Goal: Information Seeking & Learning: Learn about a topic

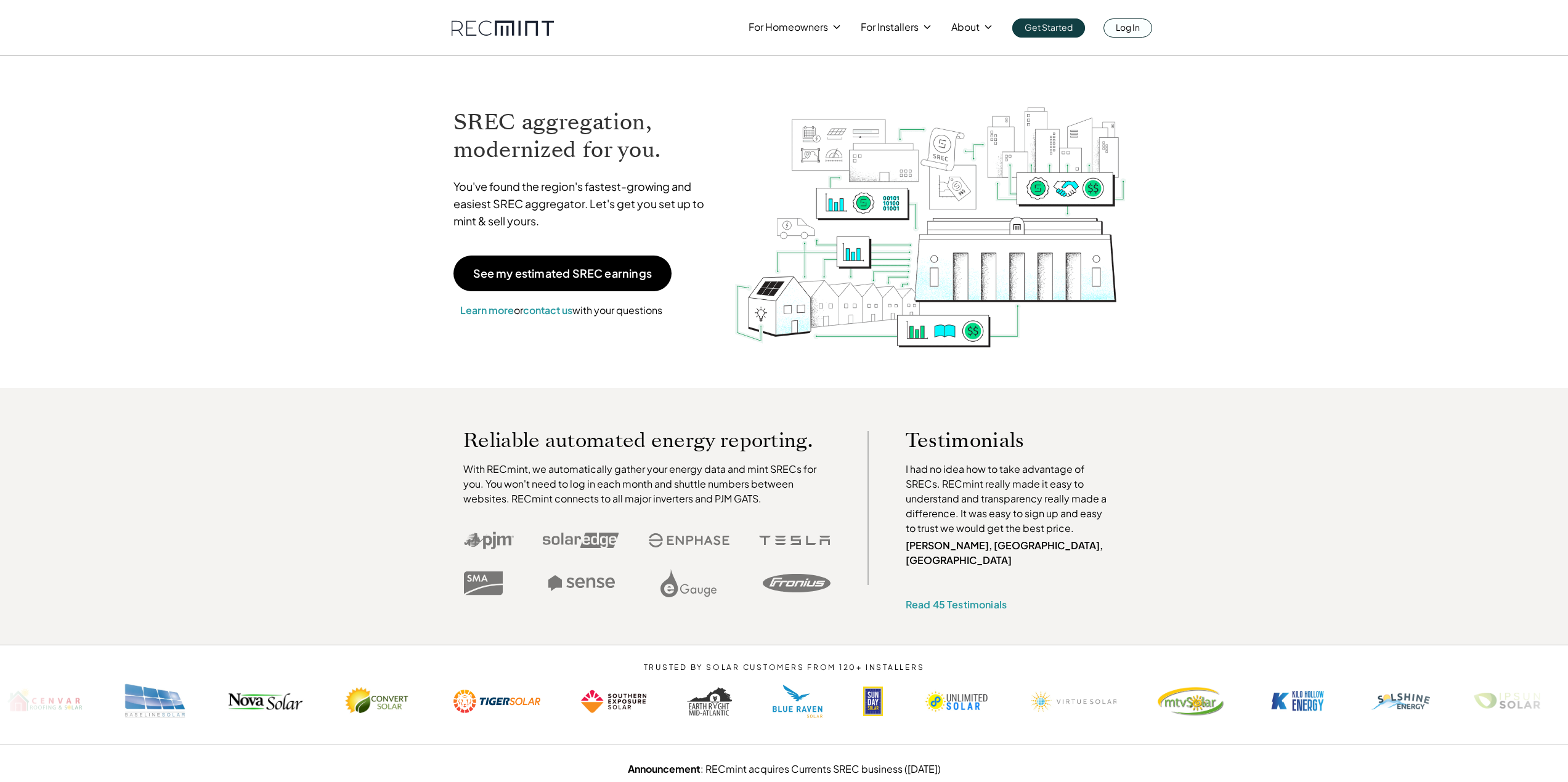
click at [1111, 29] on link "Log In" at bounding box center [1128, 28] width 49 height 19
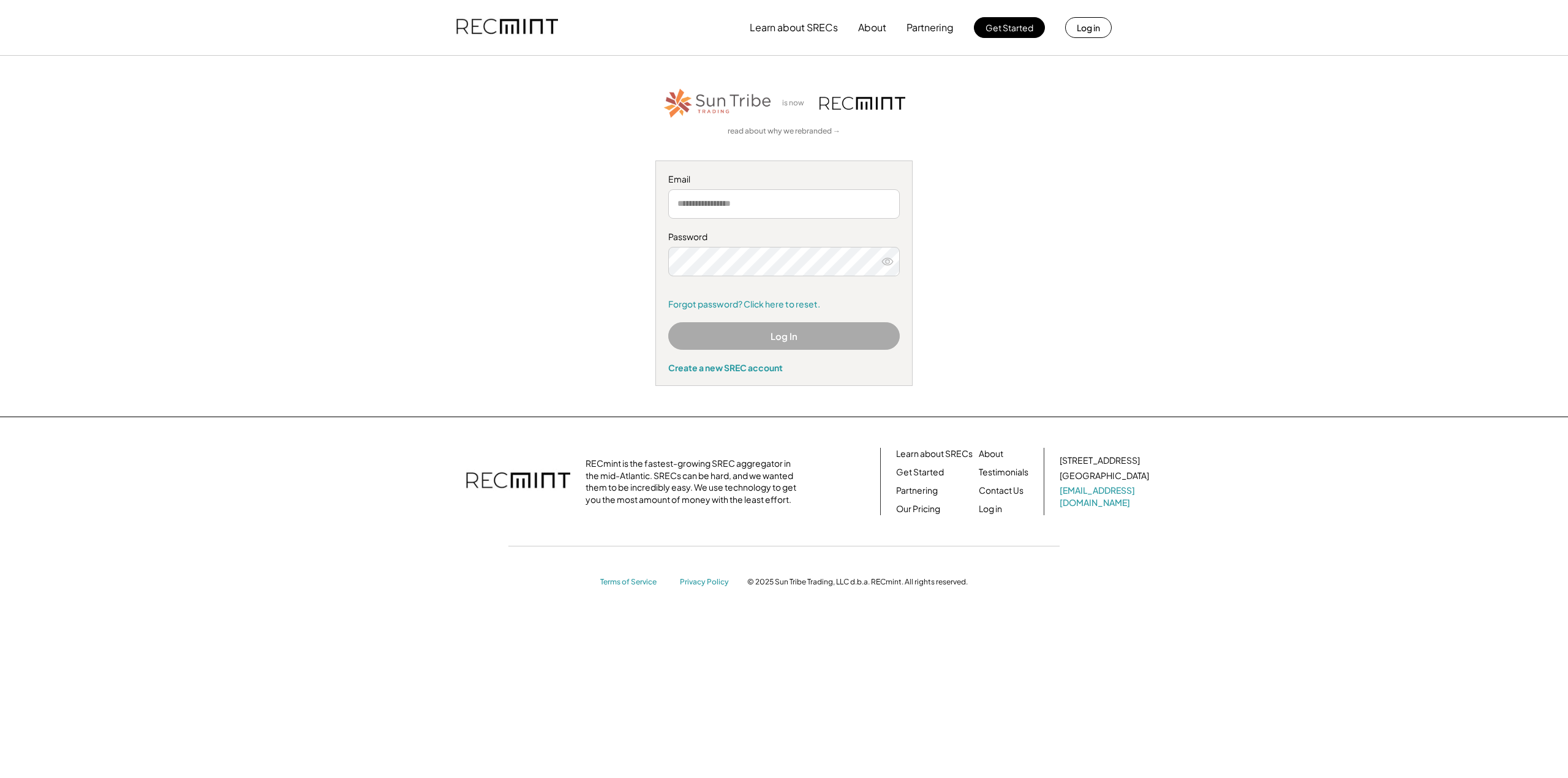
click at [724, 202] on input "email" at bounding box center [784, 204] width 231 height 29
type input "**********"
click at [760, 336] on button "Log In" at bounding box center [784, 336] width 231 height 28
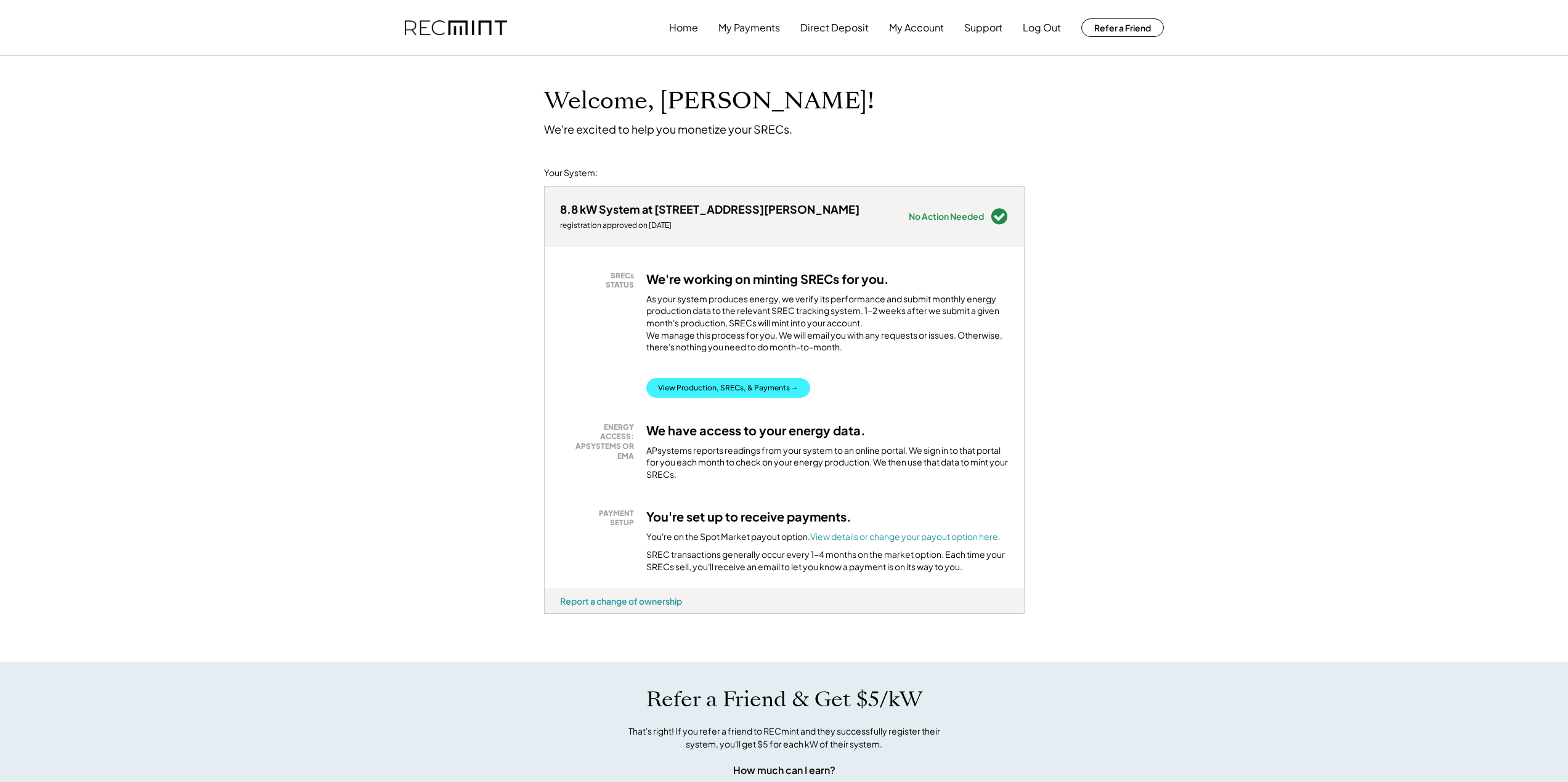
click at [731, 398] on button "View Production, SRECs, & Payments →" at bounding box center [729, 388] width 164 height 20
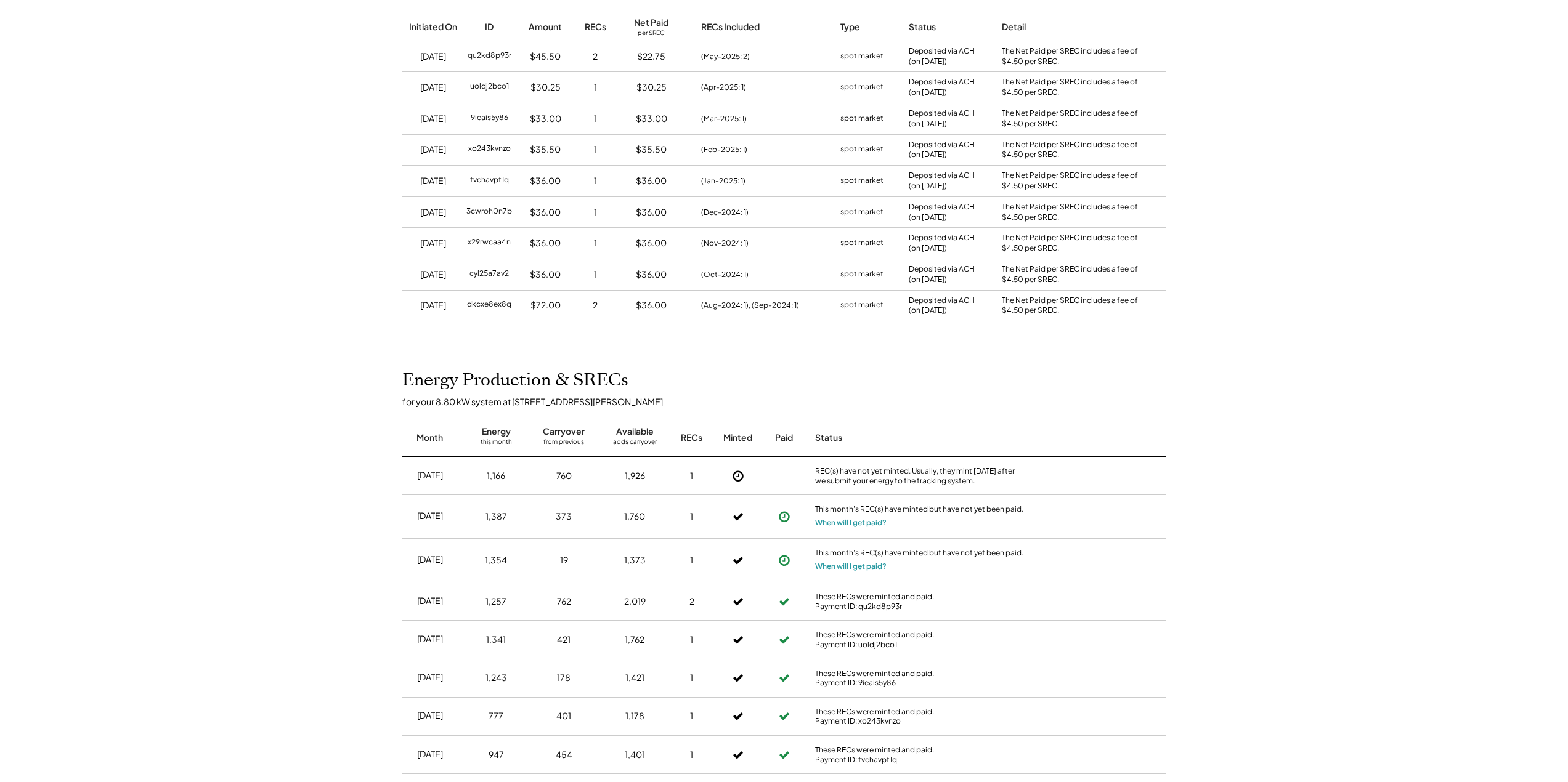
scroll to position [186, 0]
click at [854, 561] on button "When will I get paid?" at bounding box center [851, 563] width 71 height 12
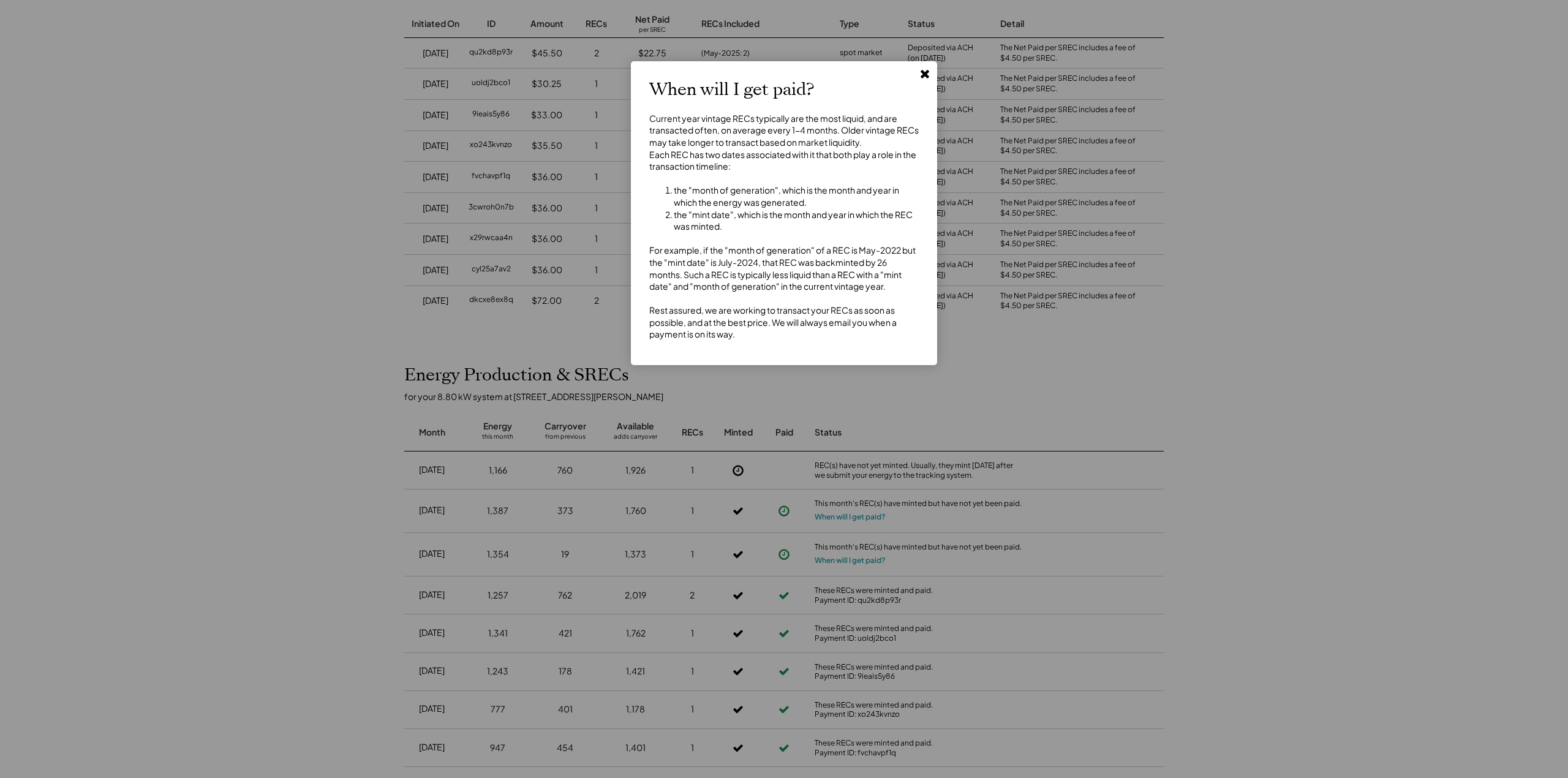
click at [924, 73] on use at bounding box center [925, 74] width 9 height 9
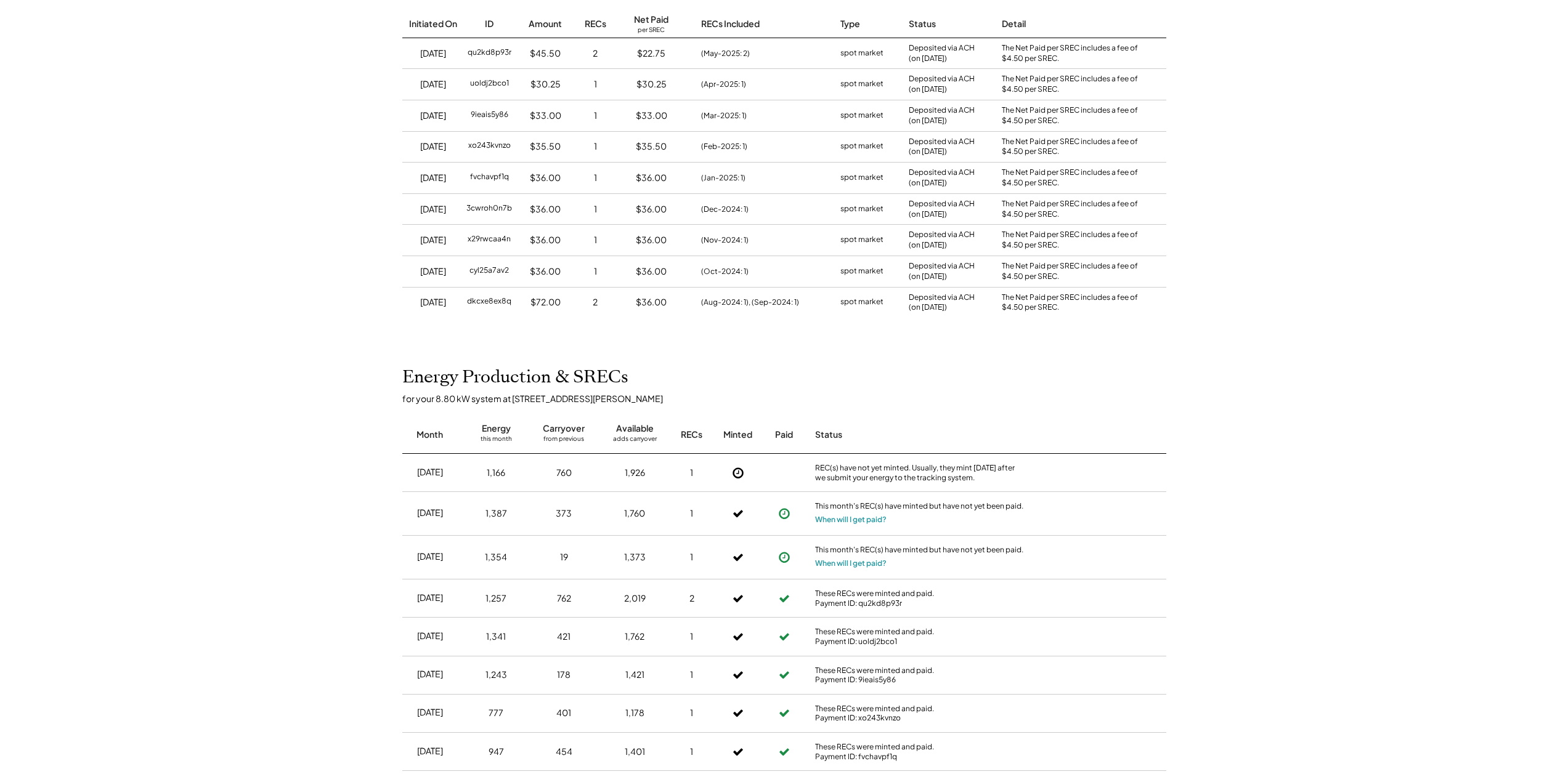
click at [1083, 400] on div "for your 8.80 kW system at 692 Dwyer Rd" at bounding box center [791, 399] width 777 height 11
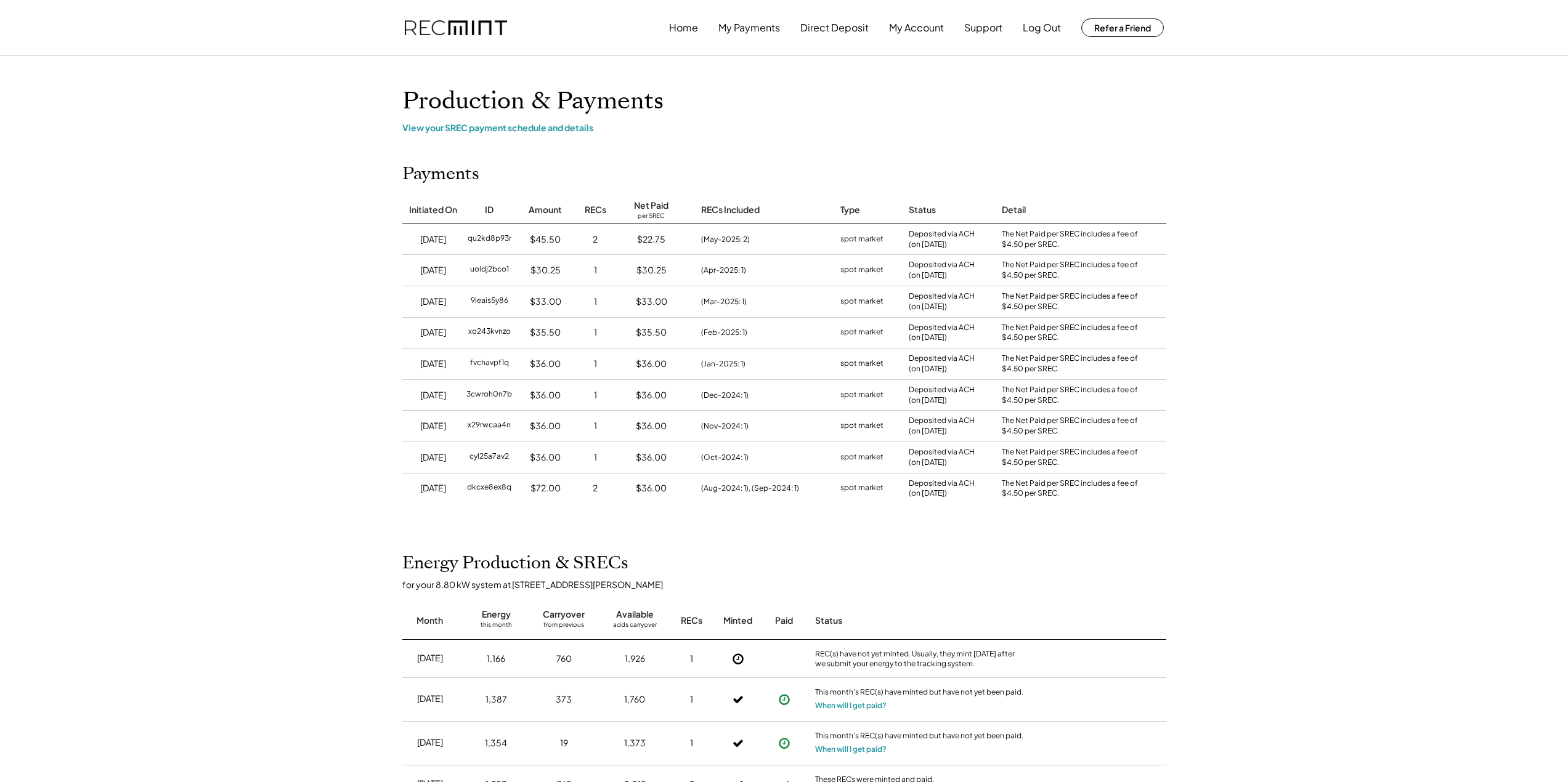
click at [1242, 362] on div "Home My Payments Direct Deposit My Account Support Log Out Refer a Friend Produ…" at bounding box center [784, 735] width 1568 height 1471
click at [537, 133] on div "View your SREC payment schedule and details" at bounding box center [784, 128] width 764 height 11
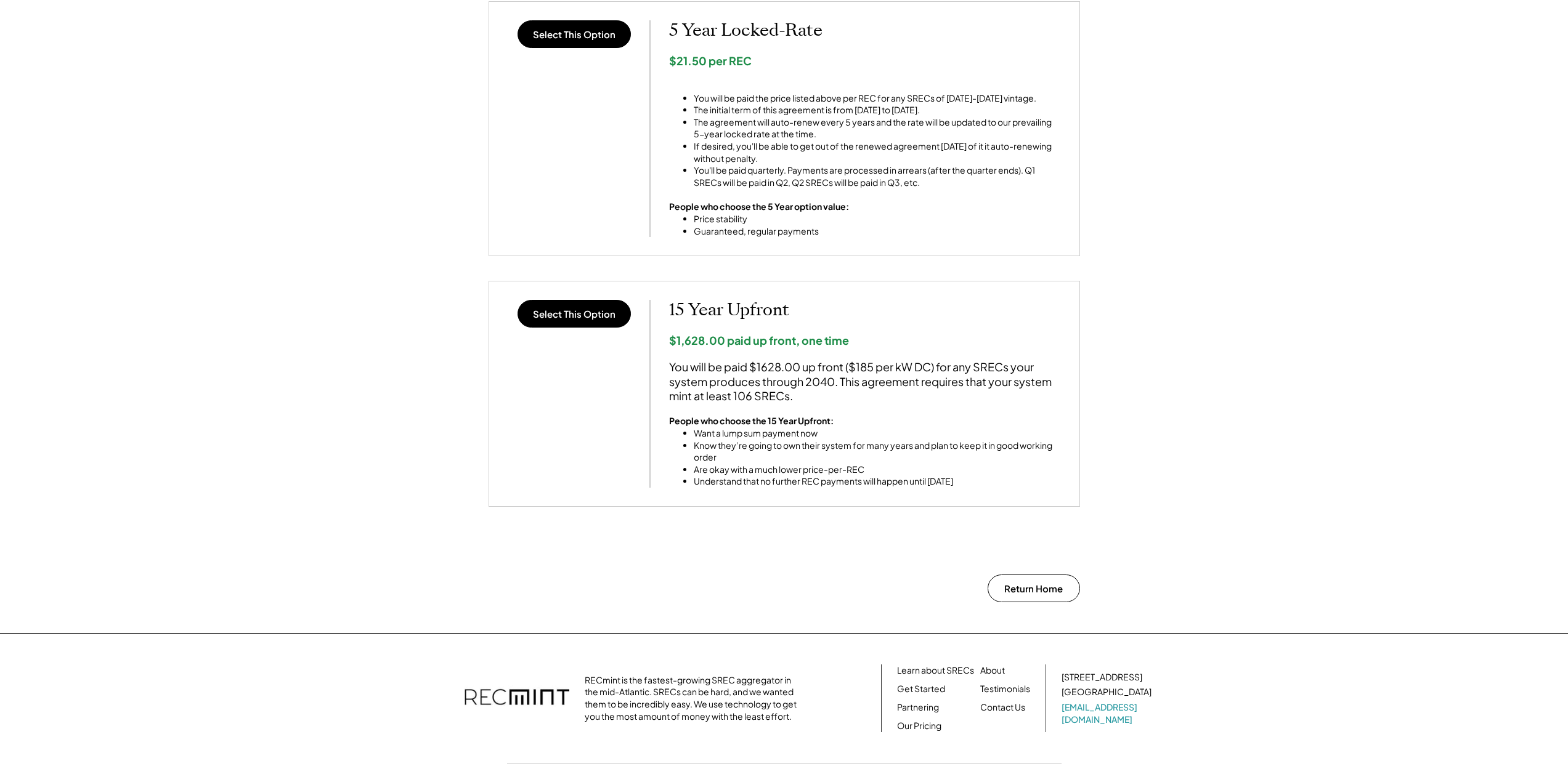
scroll to position [888, 0]
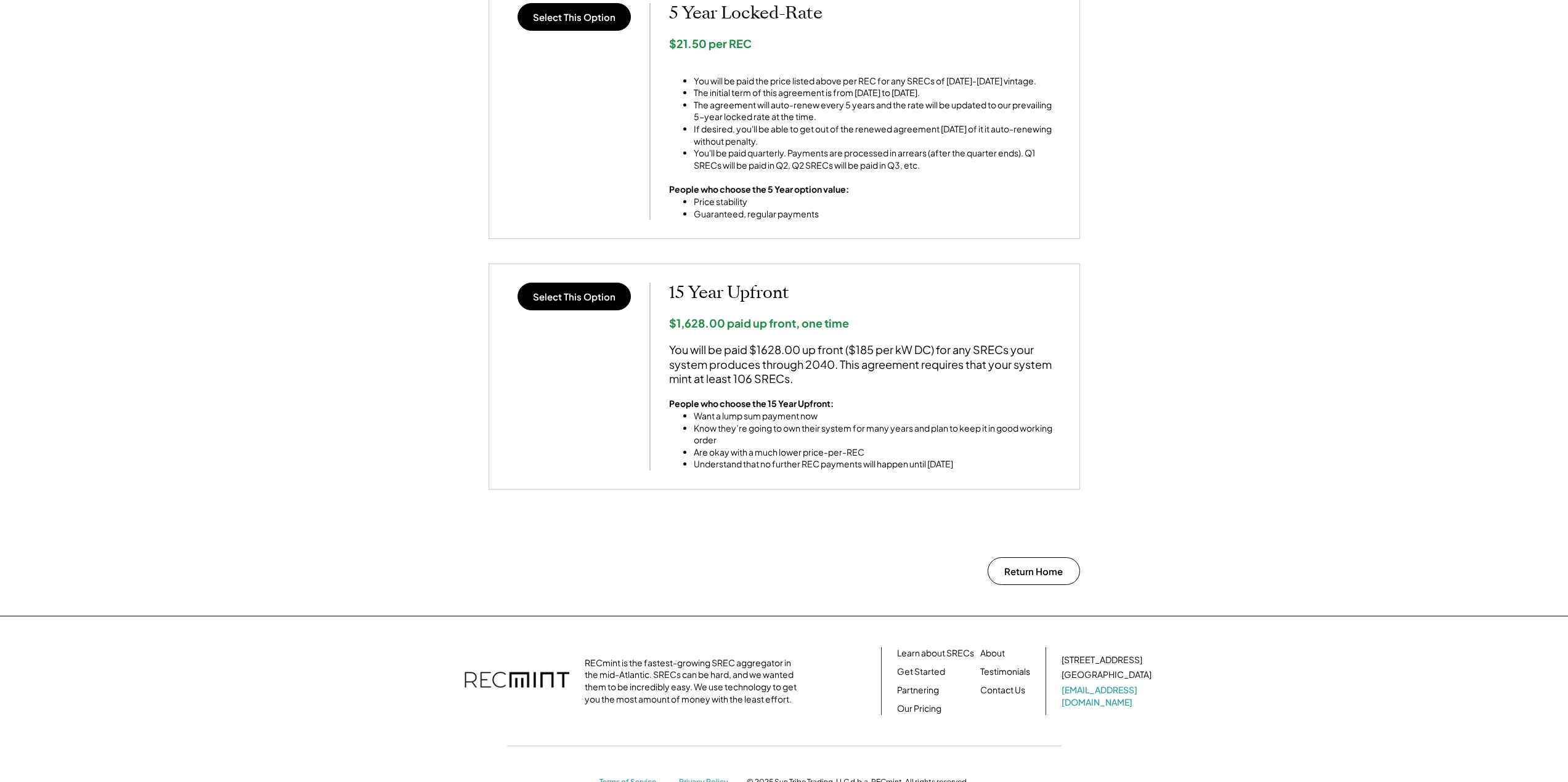
scroll to position [0, 0]
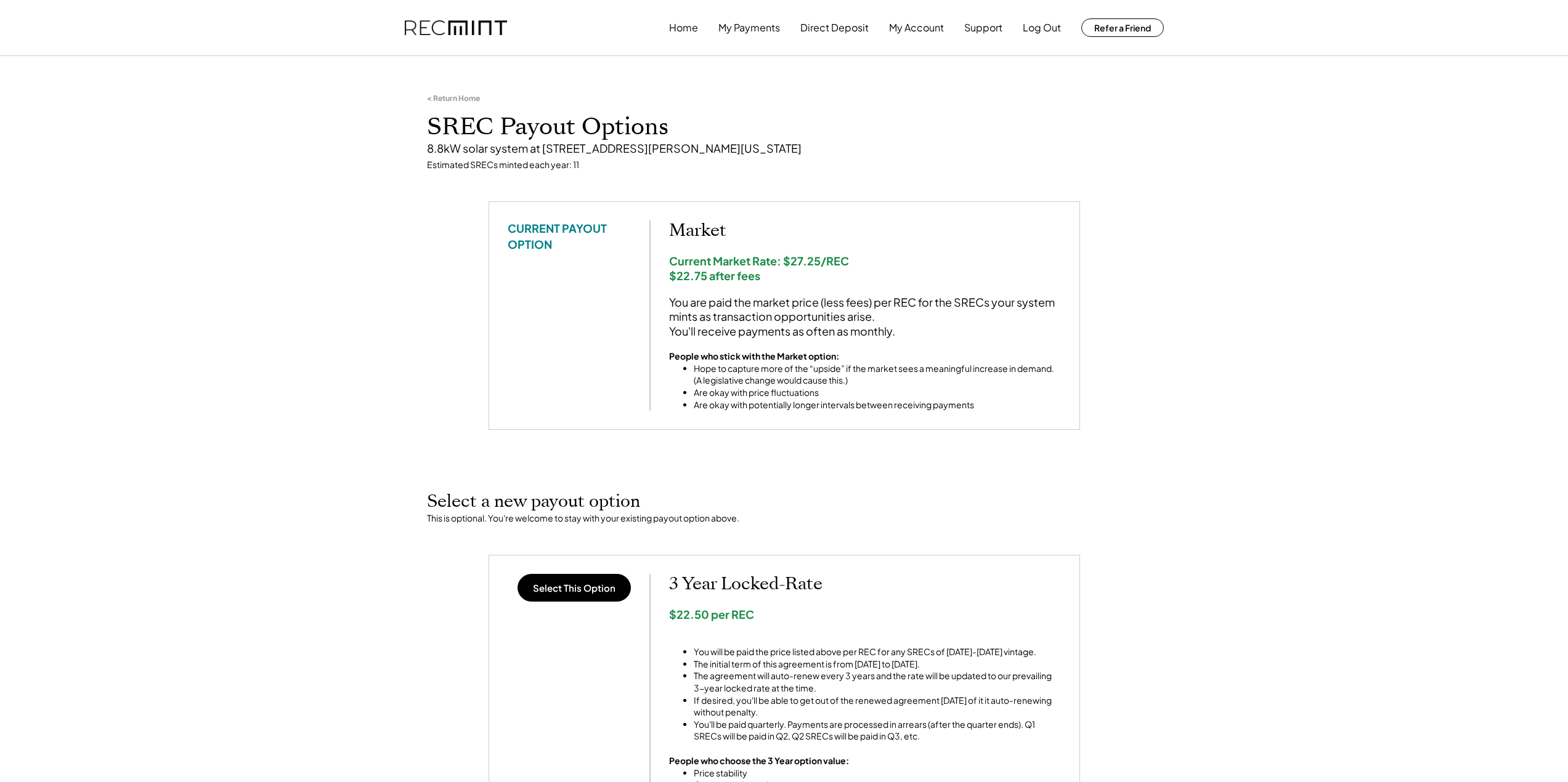
click at [751, 177] on div "< Return Home SREC Payout Options 8.8kW solar system at 692 Dwyer Rd, Virginia …" at bounding box center [784, 132] width 739 height 138
click at [983, 25] on button "Support" at bounding box center [983, 28] width 39 height 25
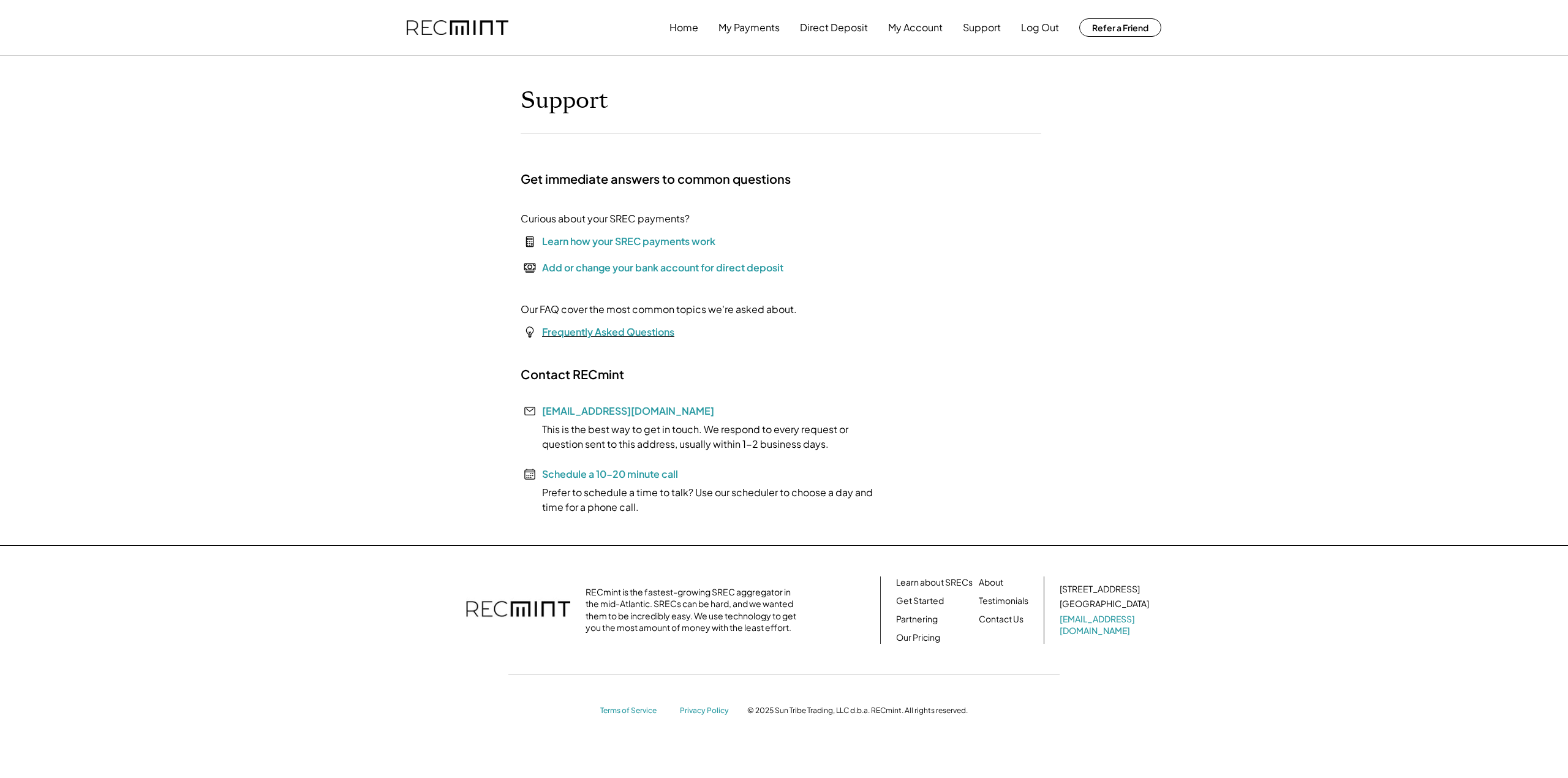
click at [578, 329] on font "Frequently Asked Questions" at bounding box center [608, 332] width 132 height 13
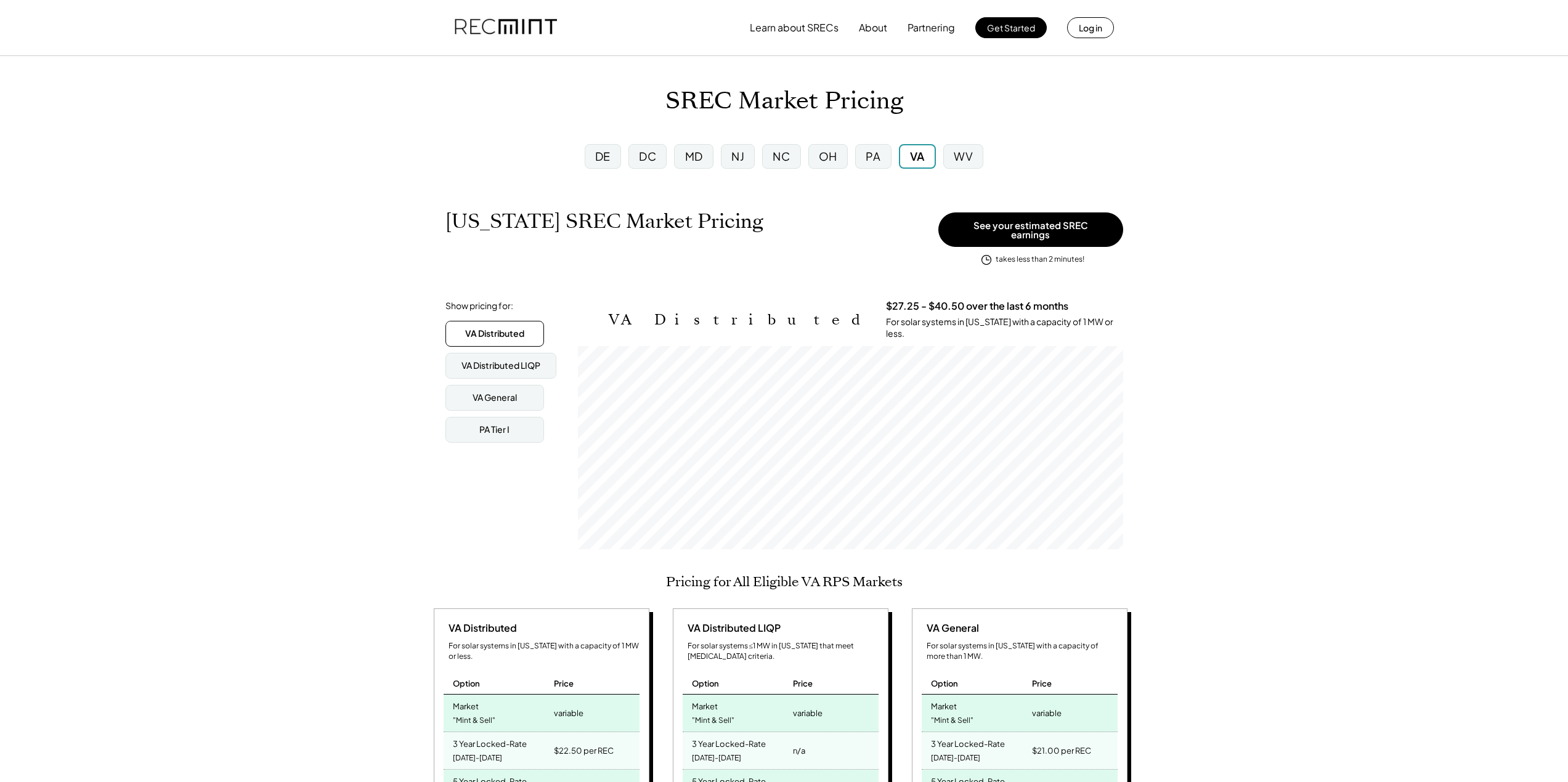
click at [490, 327] on div "VA Distributed" at bounding box center [495, 333] width 59 height 12
click at [492, 395] on div "VA General" at bounding box center [495, 397] width 44 height 12
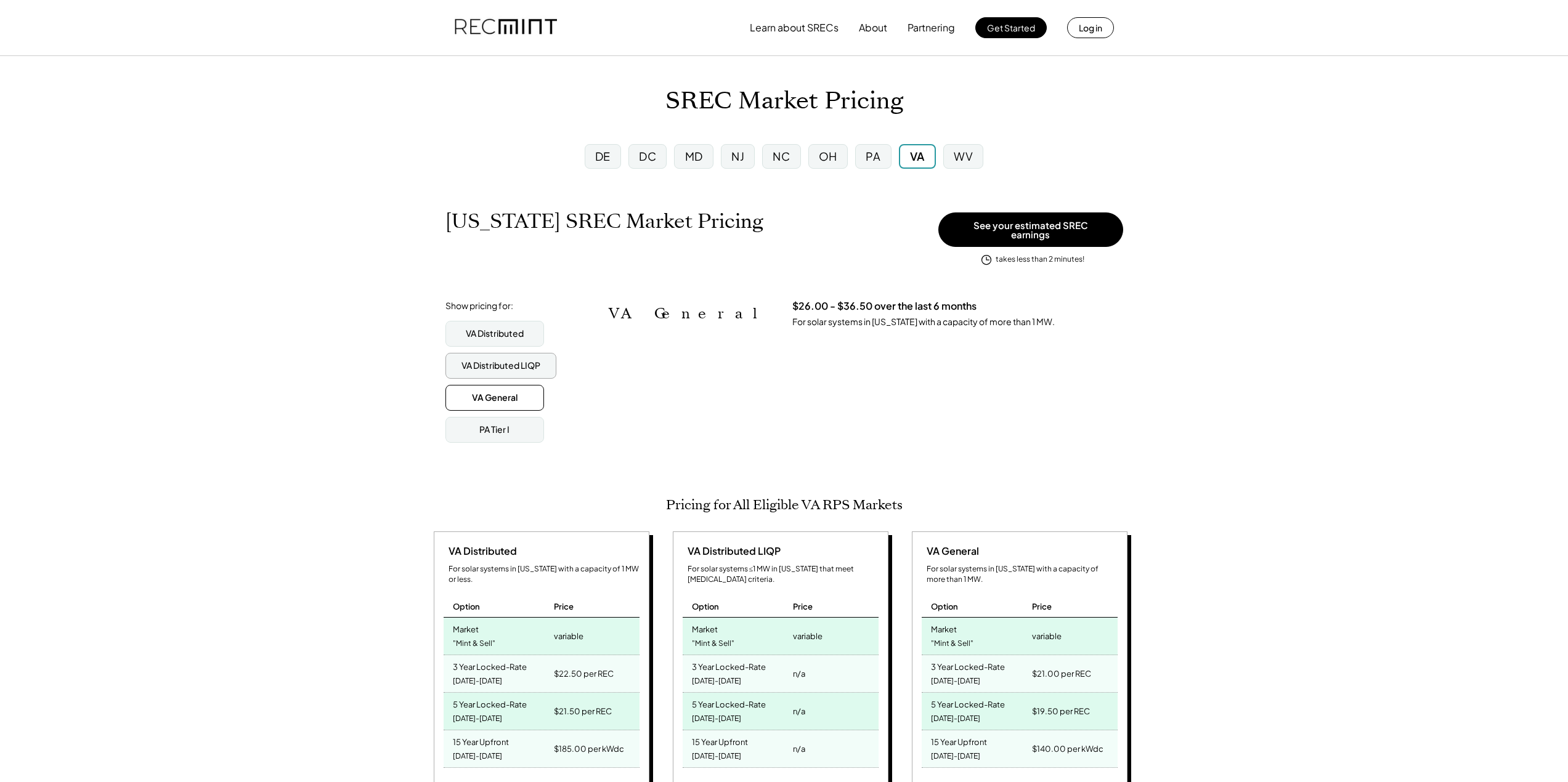
click at [494, 360] on div "VA Distributed LIQP" at bounding box center [501, 365] width 79 height 12
click at [499, 327] on div "VA Distributed" at bounding box center [495, 333] width 58 height 12
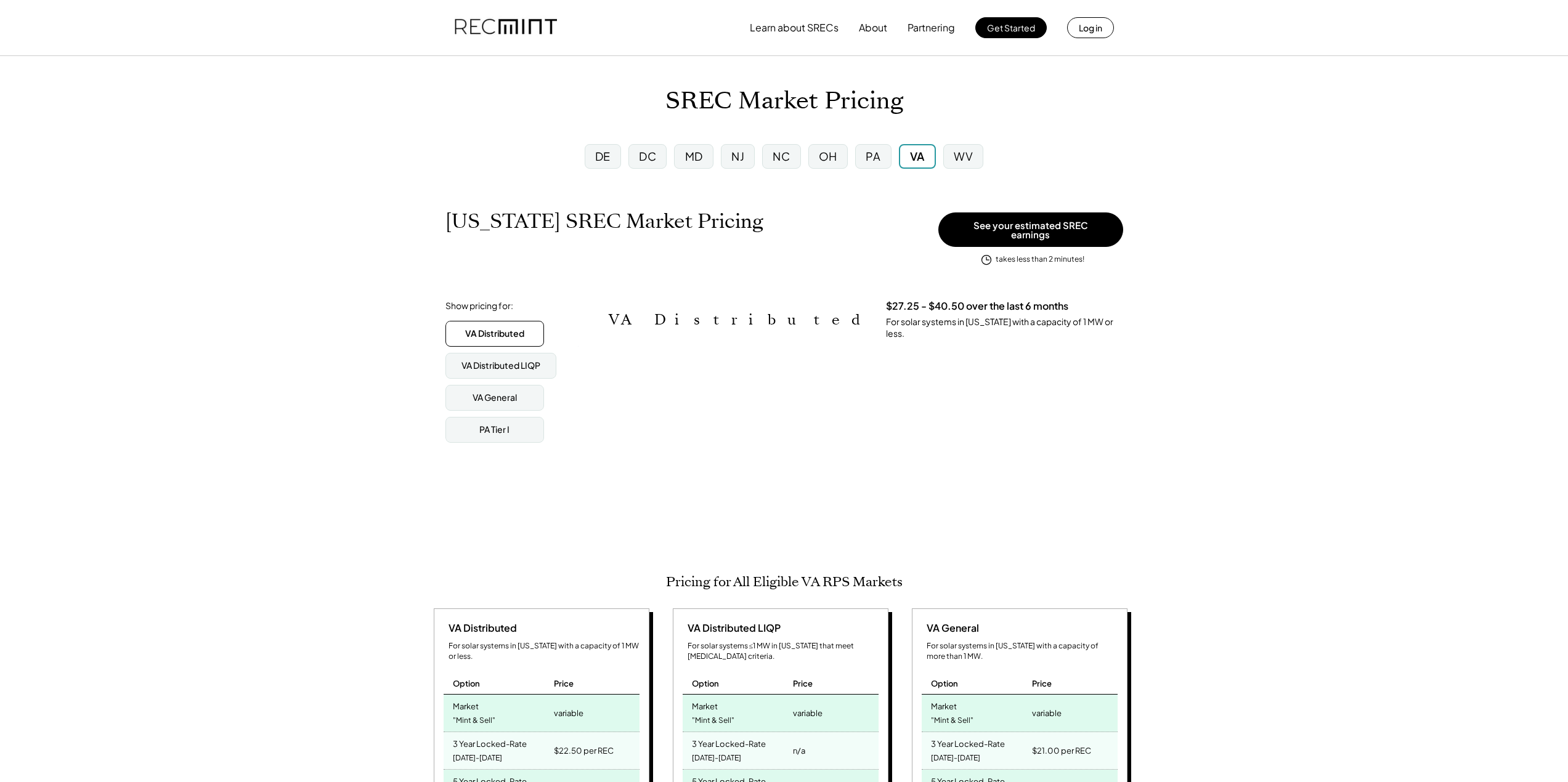
scroll to position [203, 545]
click at [500, 360] on div "VA Distributed LIQP" at bounding box center [501, 365] width 79 height 12
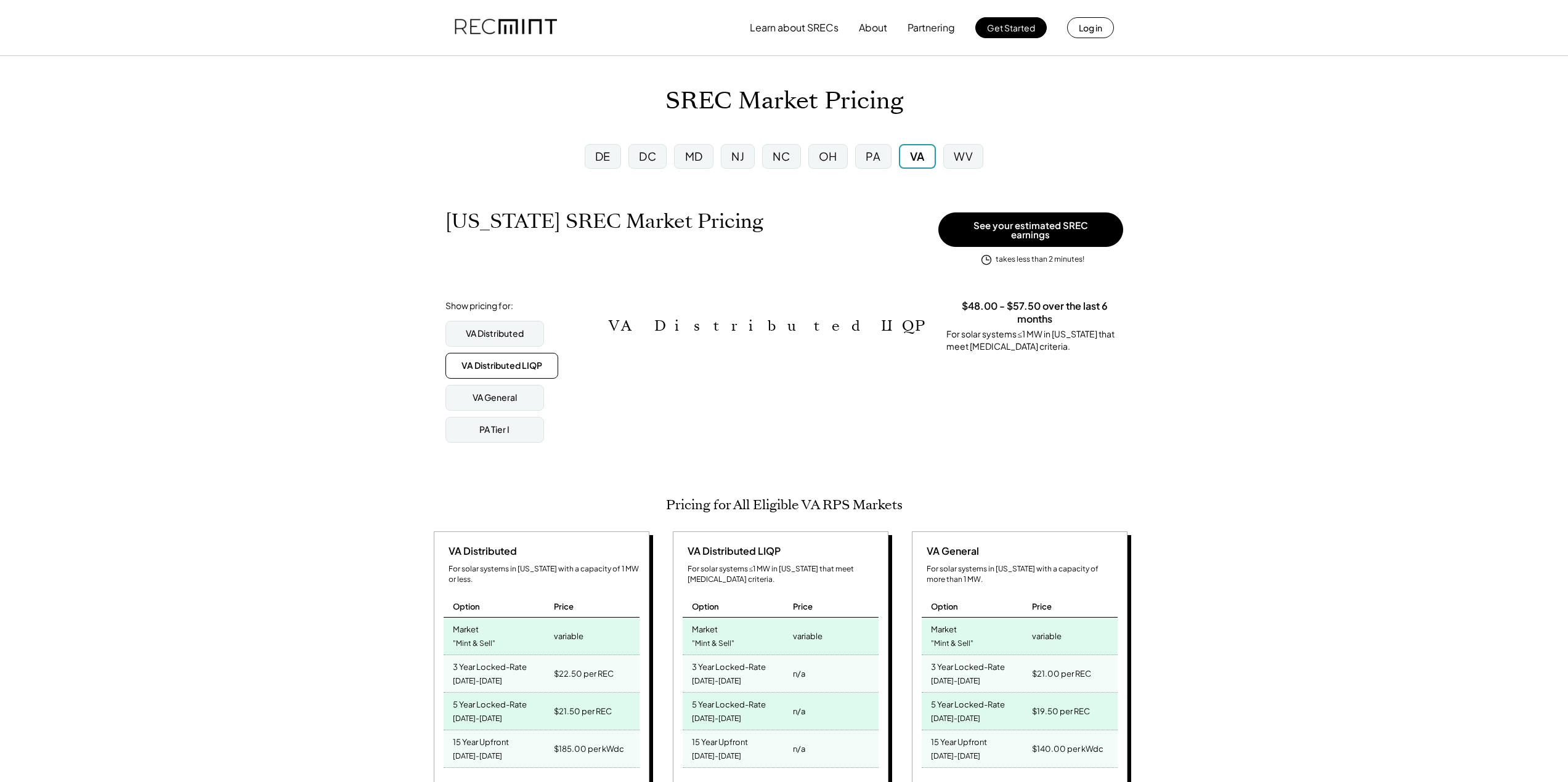
scroll to position [0, 0]
click at [502, 328] on div "VA Distributed" at bounding box center [495, 333] width 58 height 12
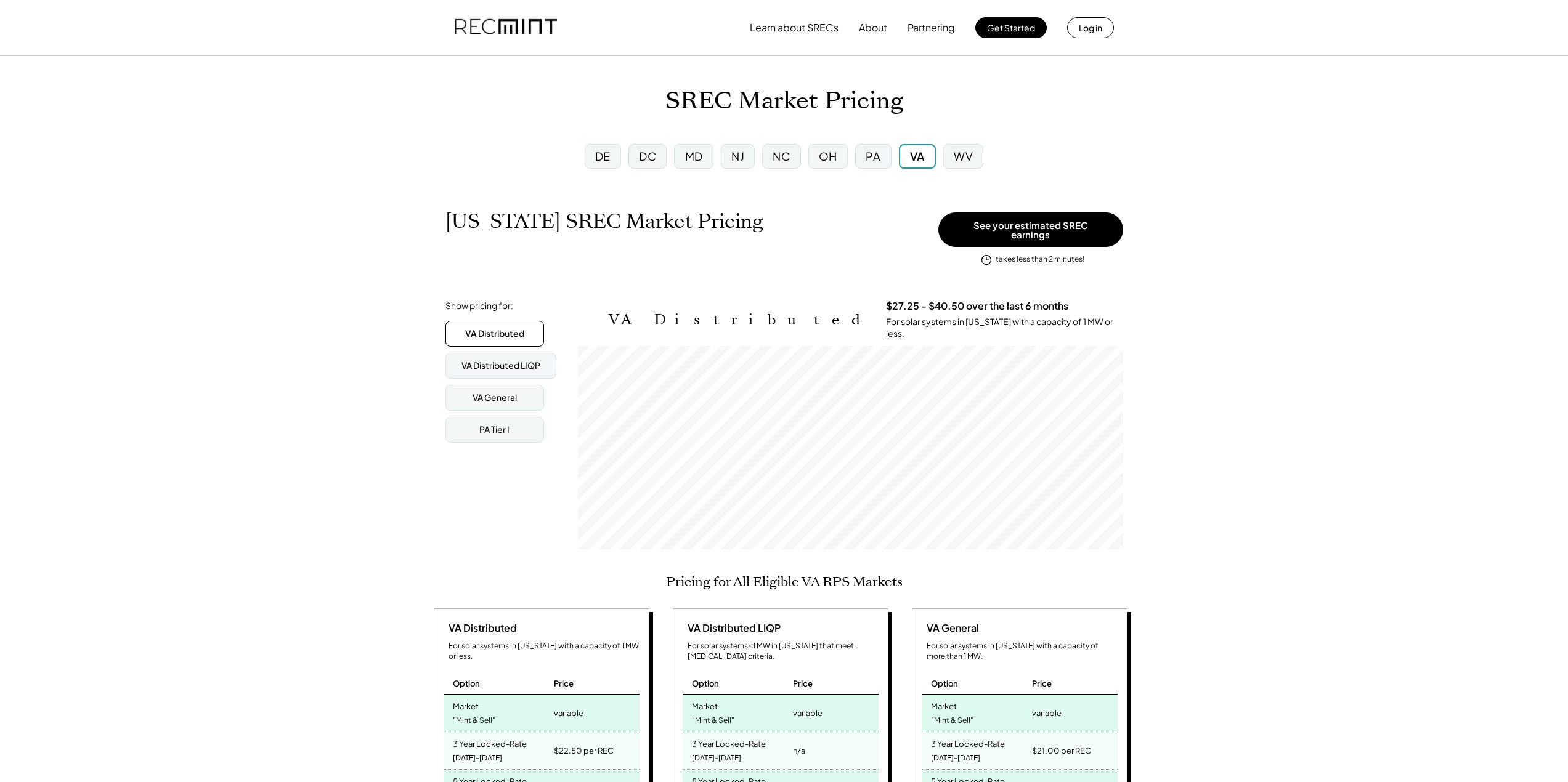
scroll to position [203, 545]
click at [505, 360] on div "VA Distributed LIQP" at bounding box center [501, 365] width 79 height 12
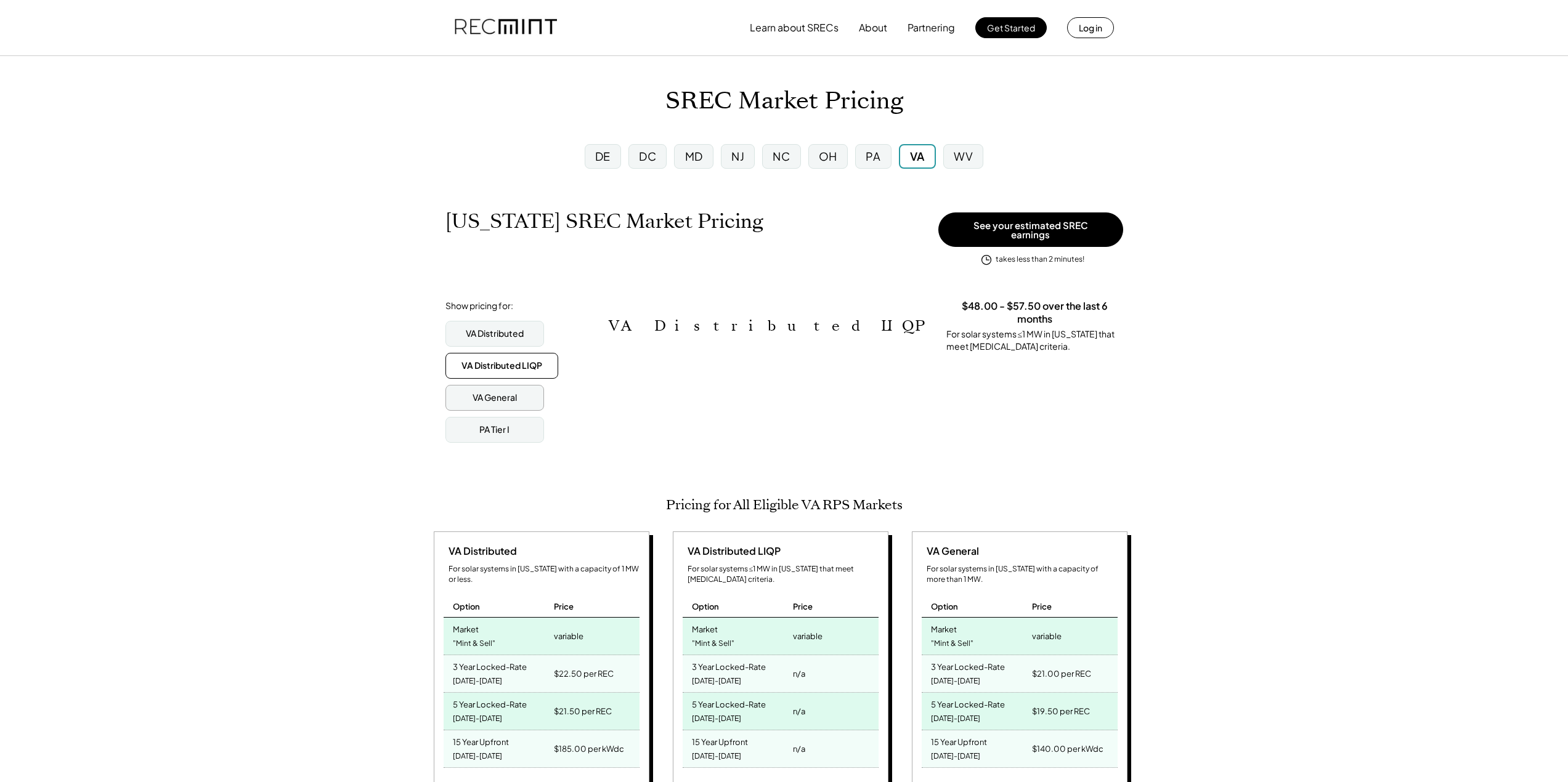
click at [500, 392] on div "VA General" at bounding box center [495, 397] width 44 height 12
click at [501, 424] on div "PA Tier I" at bounding box center [495, 430] width 30 height 12
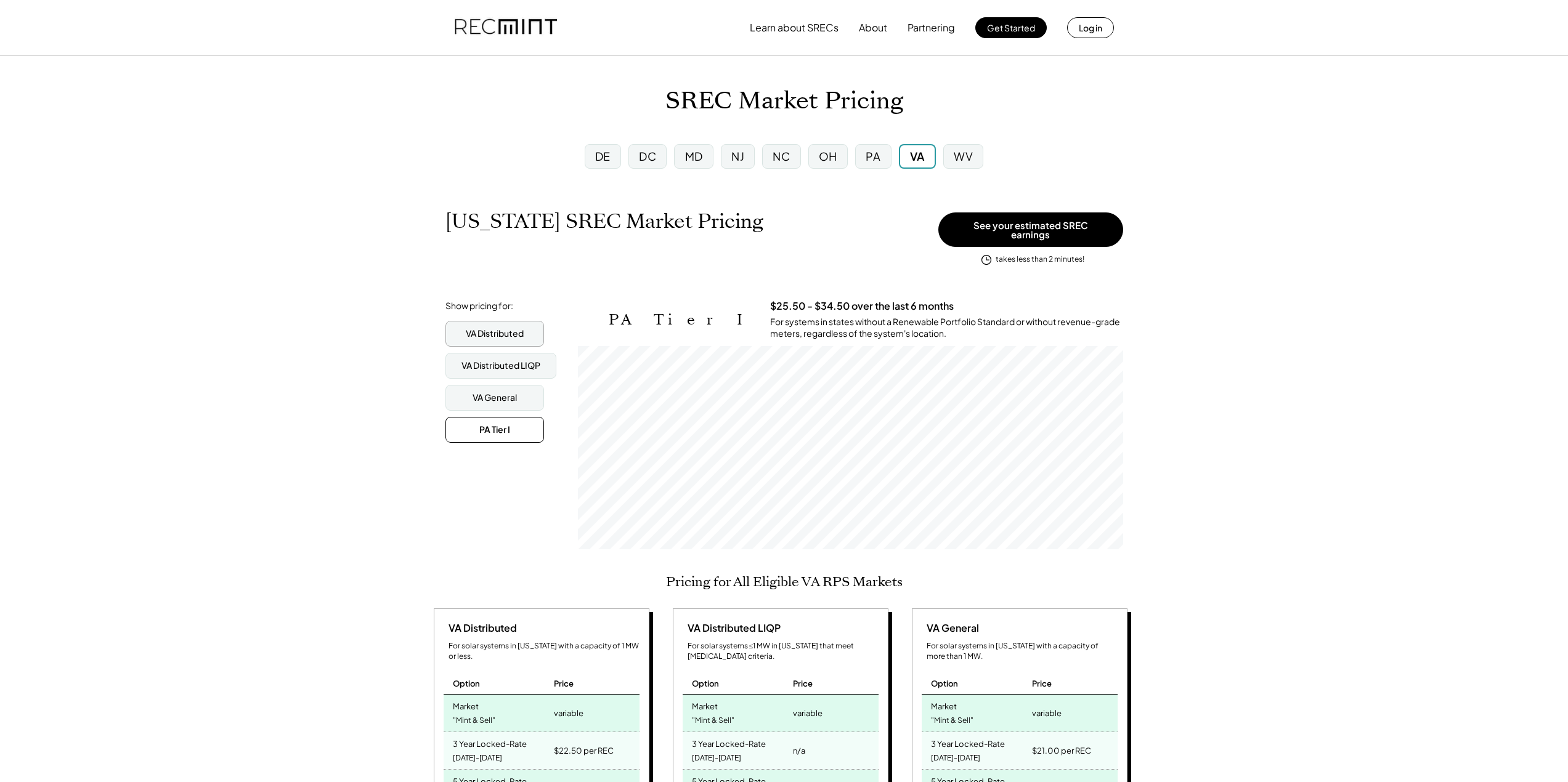
click at [488, 330] on div "VA Distributed" at bounding box center [495, 333] width 58 height 12
